Goal: Communication & Community: Answer question/provide support

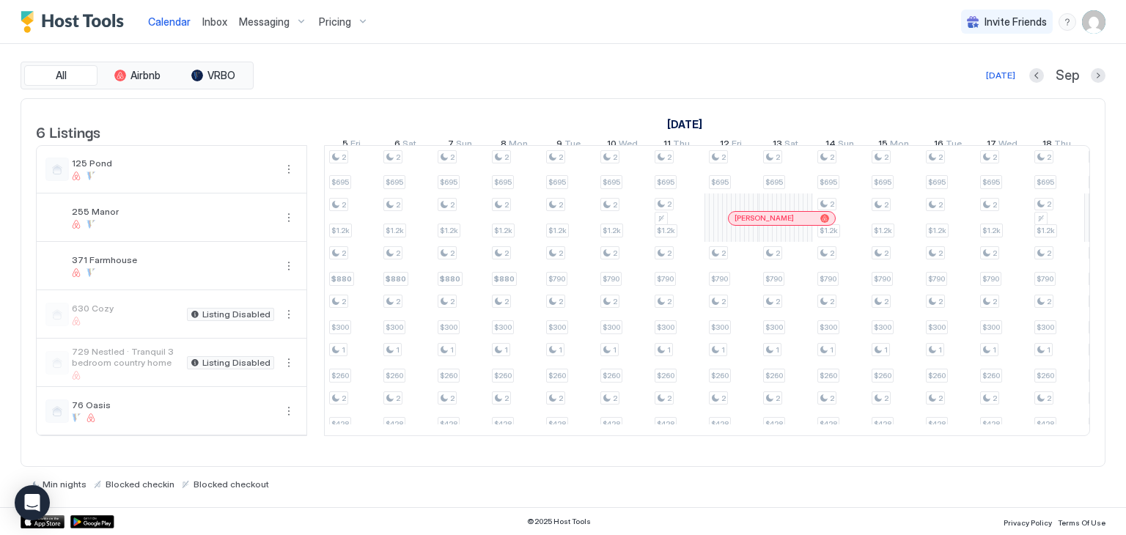
drag, startPoint x: 0, startPoint y: 0, endPoint x: 220, endPoint y: 21, distance: 220.9
click at [220, 21] on span "Inbox" at bounding box center [214, 21] width 25 height 12
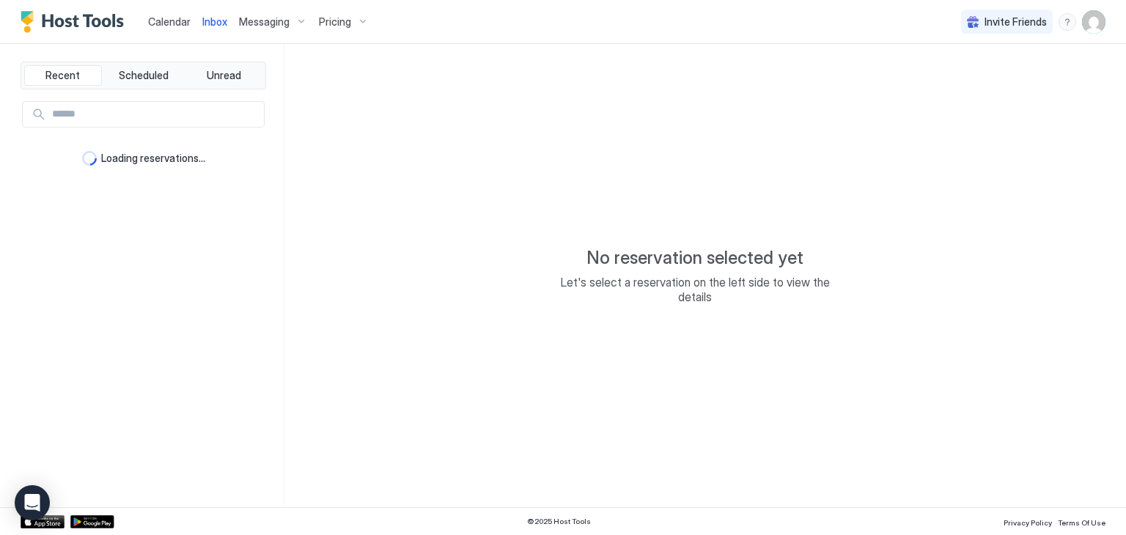
type textarea "*"
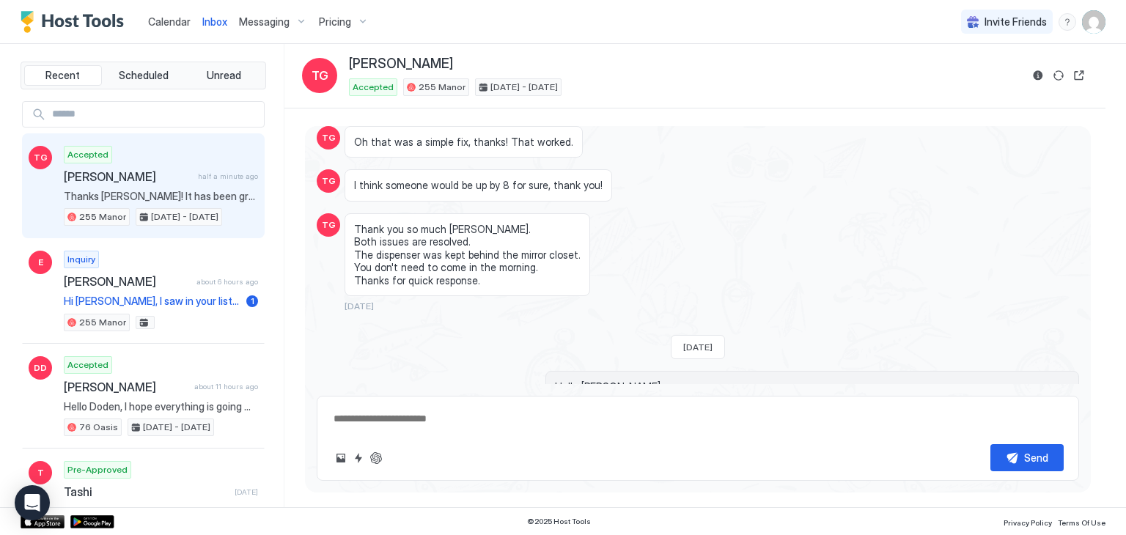
scroll to position [8113, 0]
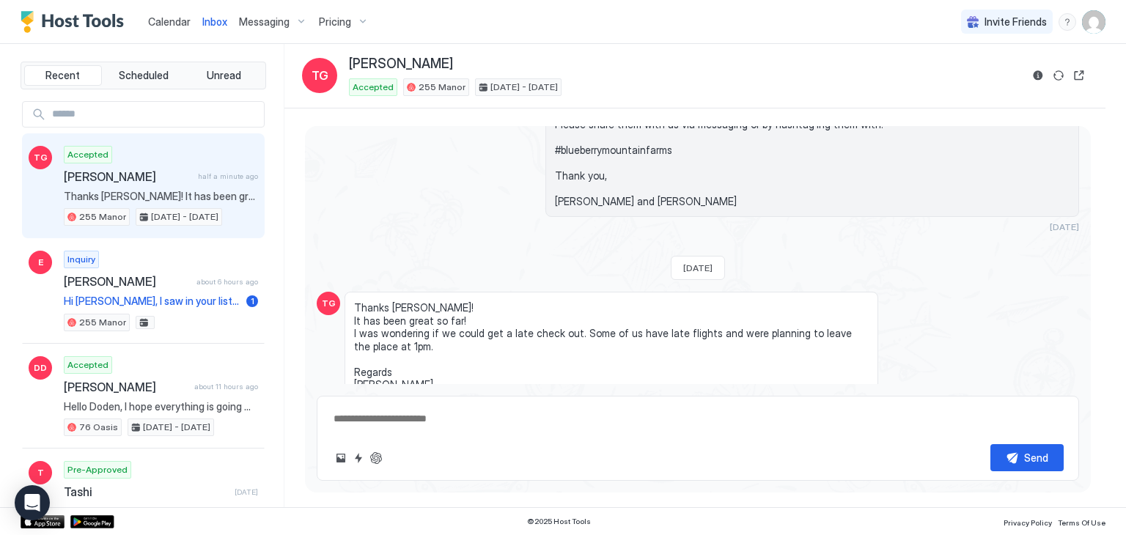
click at [390, 423] on textarea at bounding box center [698, 418] width 732 height 27
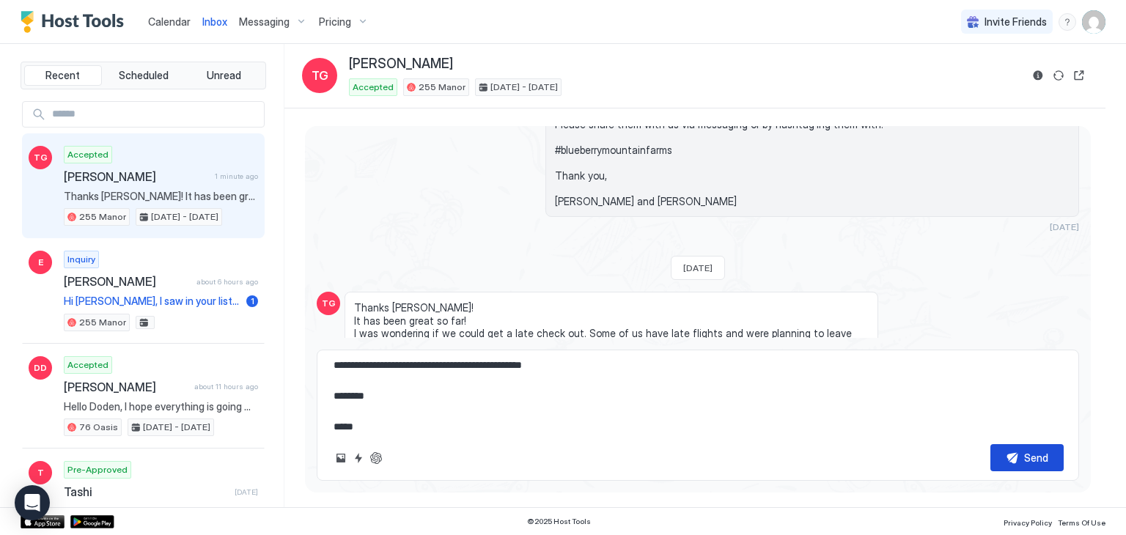
type textarea "**********"
click at [1034, 457] on div "Send" at bounding box center [1036, 457] width 24 height 15
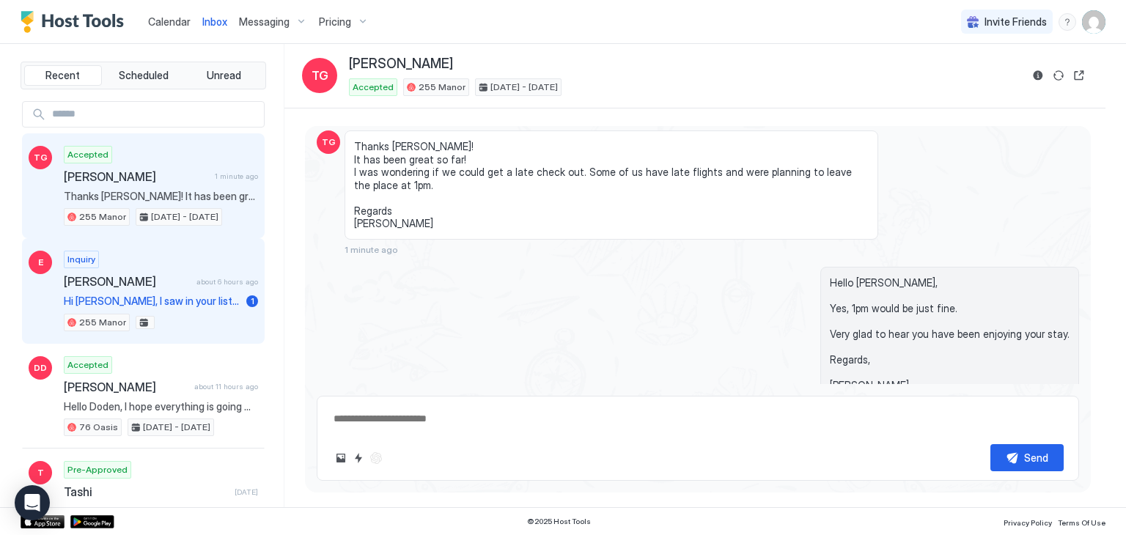
click at [164, 290] on div "Inquiry [PERSON_NAME] about 6 hours ago Hi [PERSON_NAME], I saw in your listing…" at bounding box center [161, 291] width 194 height 81
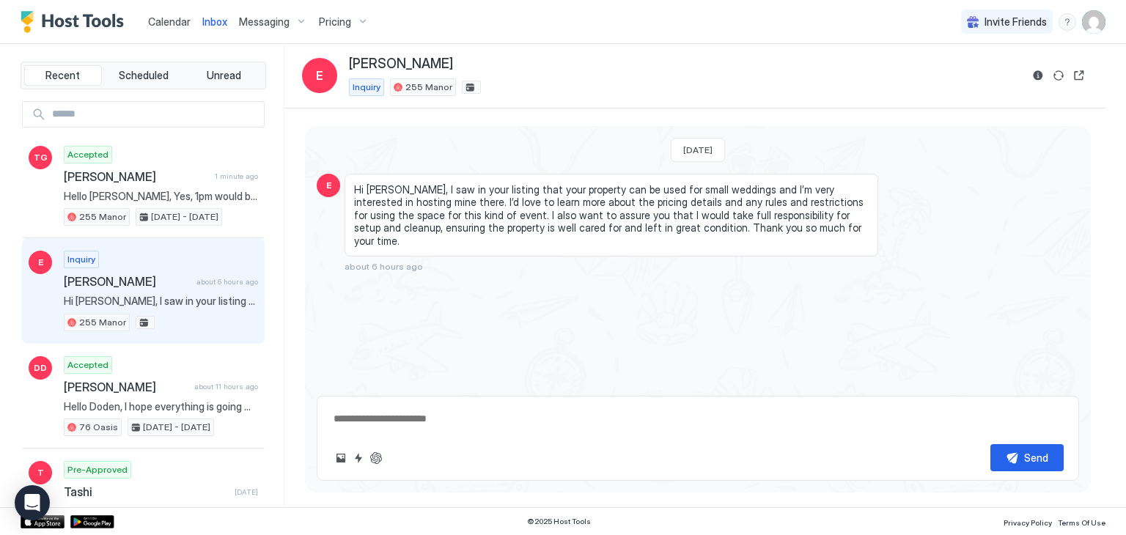
click at [169, 21] on span "Calendar" at bounding box center [169, 21] width 43 height 12
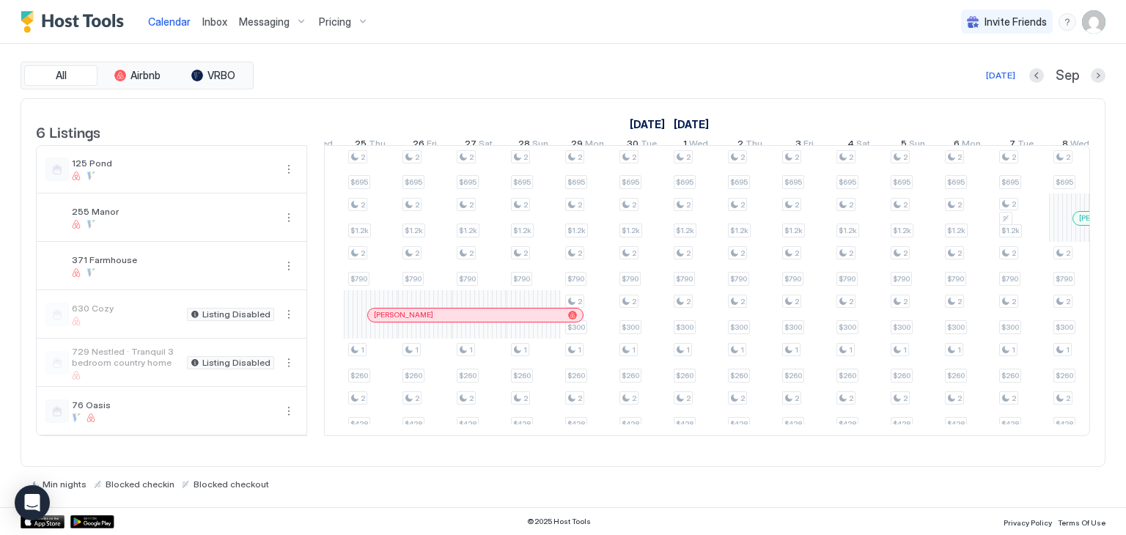
scroll to position [0, 1736]
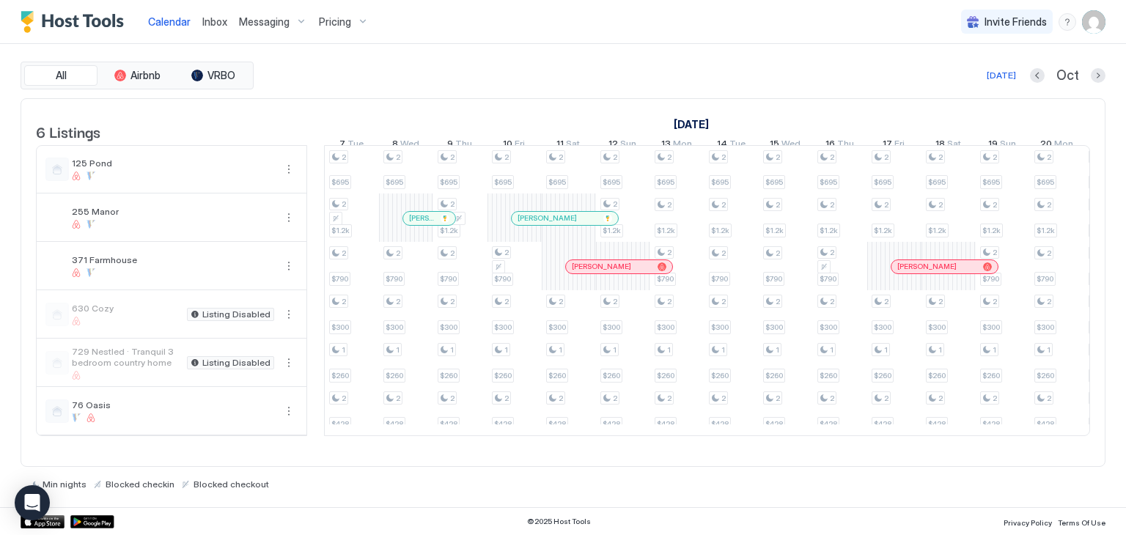
click at [1004, 452] on div "6 Listings [DATE] [DATE] 5 Fri 6 Sat 7 Sun 8 Mon 9 Tue 10 Wed 11 Thu 12 Fri 13 …" at bounding box center [562, 275] width 1083 height 353
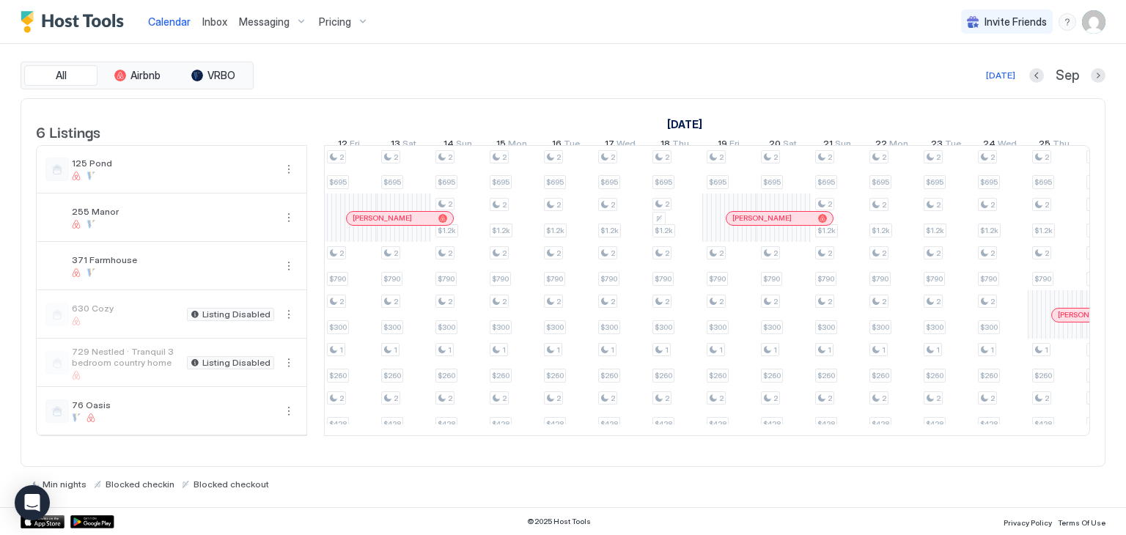
scroll to position [0, 1120]
